Goal: Check status: Check status

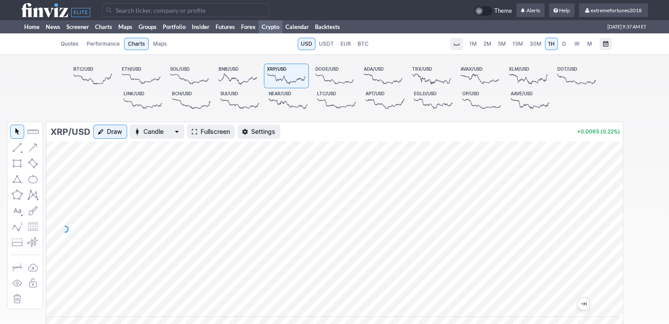
click at [562, 43] on span "D" at bounding box center [564, 43] width 4 height 7
click at [550, 43] on span "1H" at bounding box center [551, 43] width 7 height 7
click at [29, 25] on link "Home" at bounding box center [32, 26] width 22 height 13
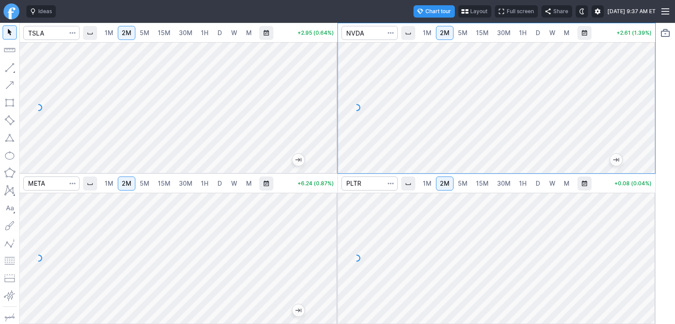
drag, startPoint x: 647, startPoint y: 70, endPoint x: 647, endPoint y: 97, distance: 26.8
click at [647, 97] on div at bounding box center [646, 105] width 18 height 109
drag, startPoint x: 643, startPoint y: 226, endPoint x: 638, endPoint y: 236, distance: 11.0
click at [642, 236] on div at bounding box center [646, 256] width 18 height 109
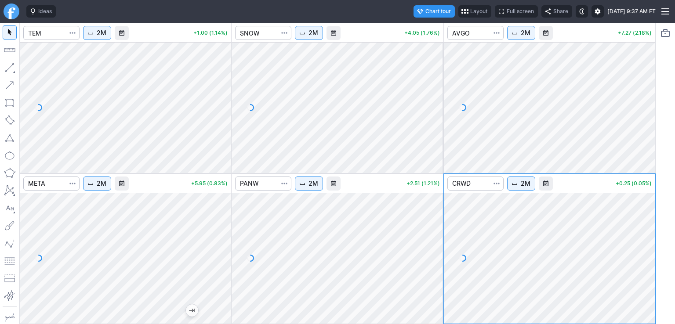
drag, startPoint x: 222, startPoint y: 56, endPoint x: 221, endPoint y: 90, distance: 33.4
click at [224, 92] on div at bounding box center [222, 105] width 18 height 109
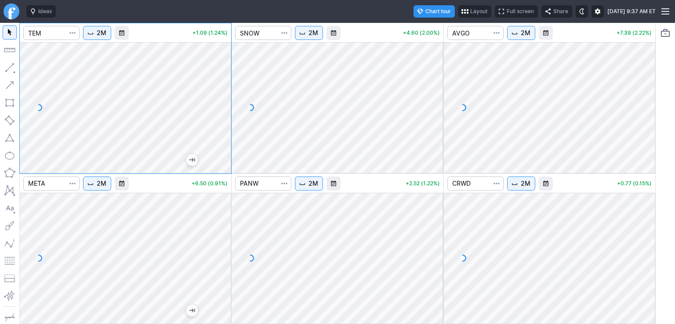
drag, startPoint x: 225, startPoint y: 124, endPoint x: 229, endPoint y: 105, distance: 18.8
click at [229, 105] on div at bounding box center [222, 105] width 18 height 109
drag, startPoint x: 435, startPoint y: 66, endPoint x: 434, endPoint y: 76, distance: 10.1
click at [434, 76] on div at bounding box center [434, 105] width 18 height 109
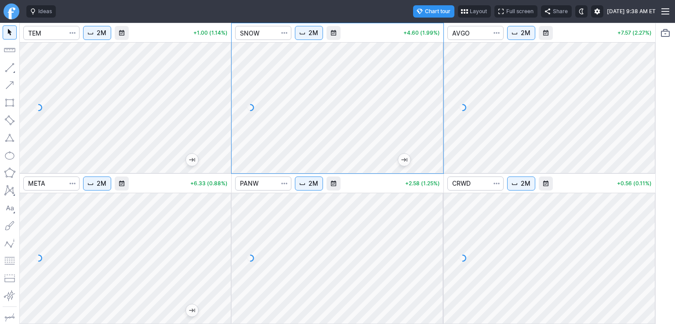
drag, startPoint x: 650, startPoint y: 75, endPoint x: 644, endPoint y: 100, distance: 26.3
click at [644, 102] on div at bounding box center [646, 105] width 18 height 109
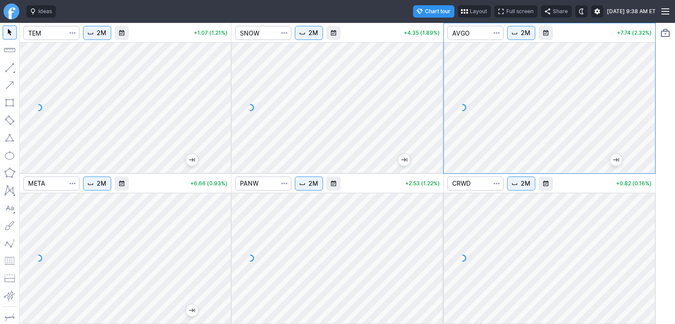
drag, startPoint x: 435, startPoint y: 208, endPoint x: 432, endPoint y: 217, distance: 9.3
click at [435, 220] on div at bounding box center [434, 256] width 18 height 109
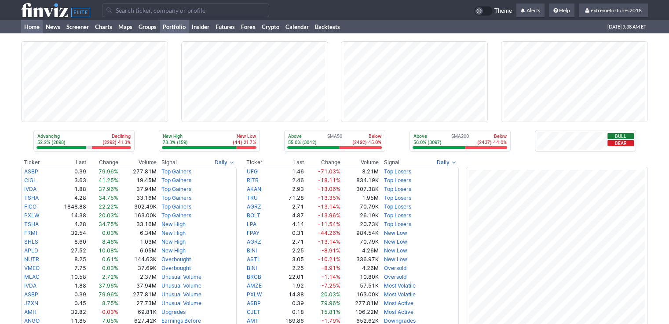
click at [177, 30] on link "Portfolio" at bounding box center [174, 26] width 29 height 13
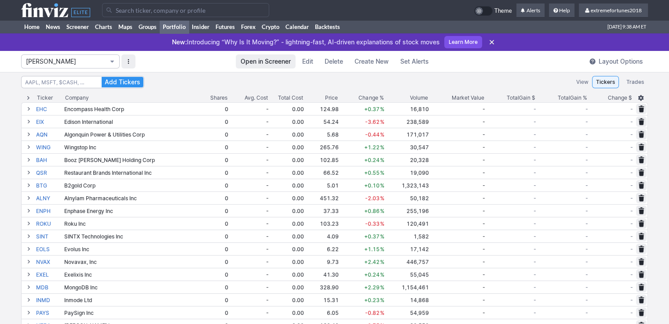
click at [70, 65] on span "Isabel_Watch" at bounding box center [66, 61] width 80 height 9
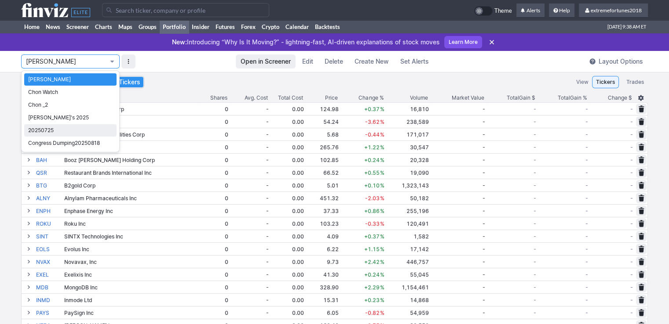
click at [58, 135] on link "20250725" at bounding box center [70, 130] width 92 height 12
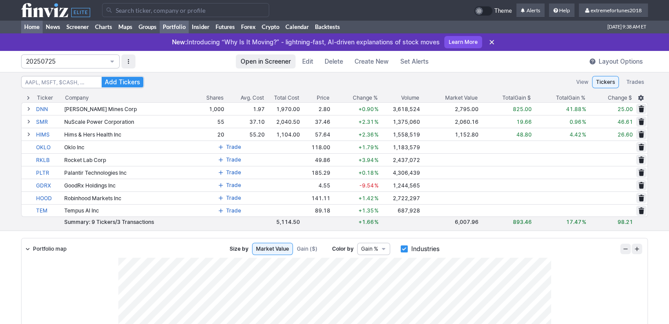
click at [28, 25] on link "Home" at bounding box center [32, 26] width 22 height 13
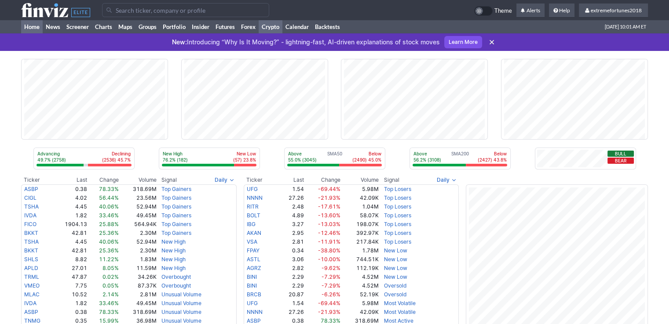
click at [271, 28] on link "Crypto" at bounding box center [270, 26] width 24 height 13
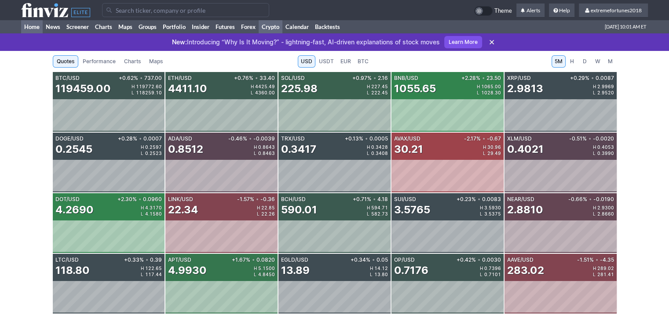
click at [26, 27] on link "Home" at bounding box center [32, 26] width 22 height 13
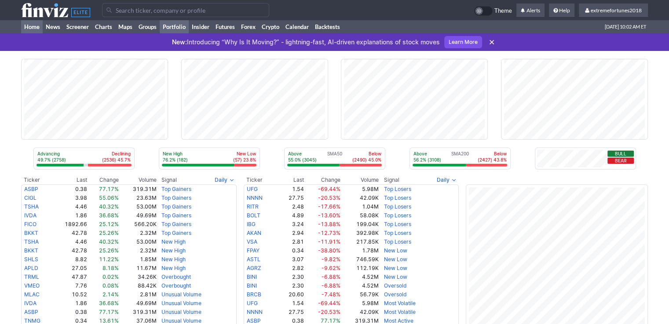
click at [181, 26] on link "Portfolio" at bounding box center [174, 26] width 29 height 13
